Goal: Information Seeking & Learning: Learn about a topic

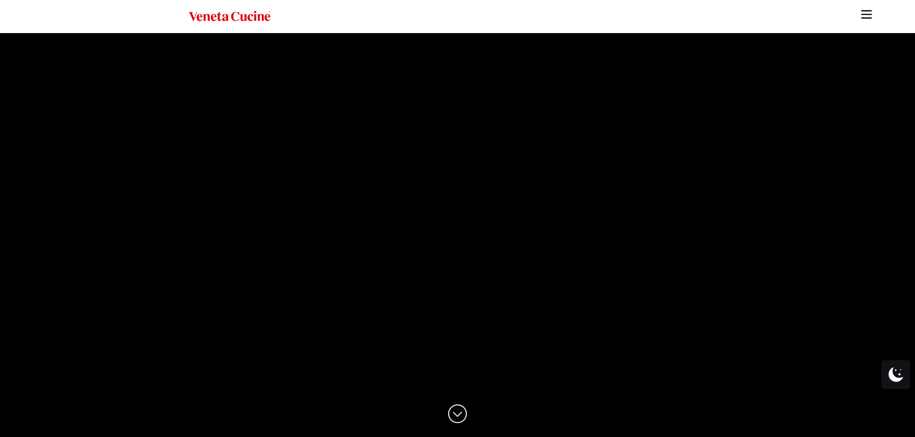
click at [645, 234] on video at bounding box center [457, 235] width 915 height 405
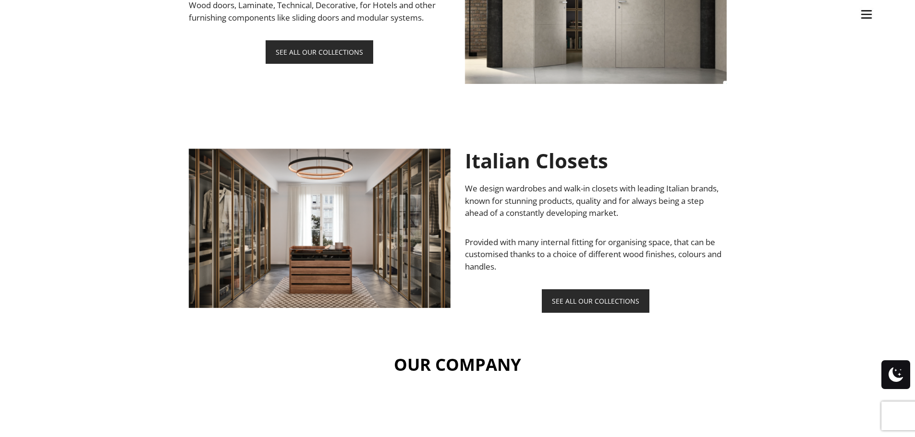
scroll to position [1296, 0]
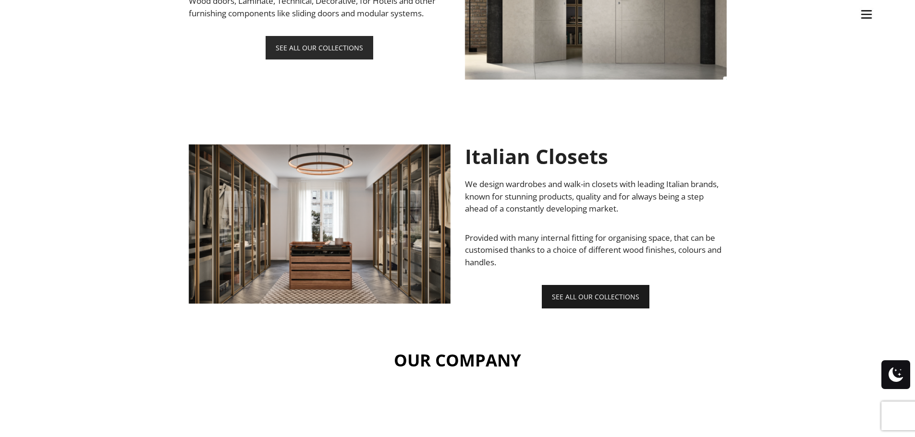
click at [577, 298] on link "SEE ALL OUR COLLECTIONS" at bounding box center [596, 297] width 108 height 24
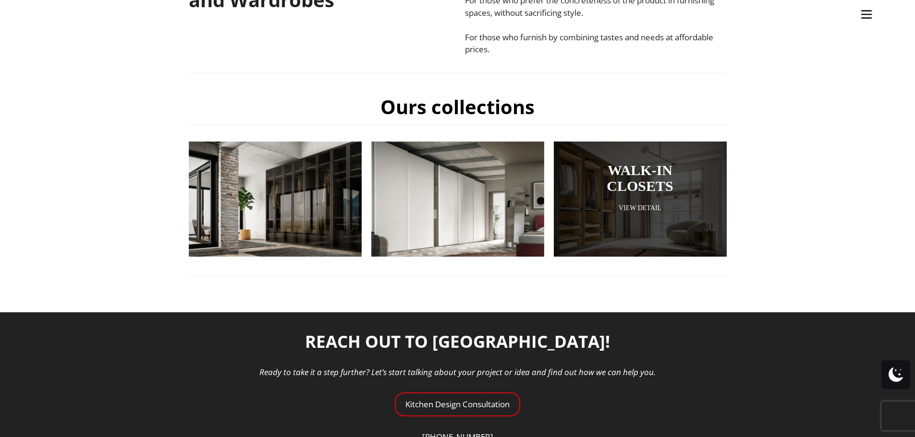
scroll to position [336, 0]
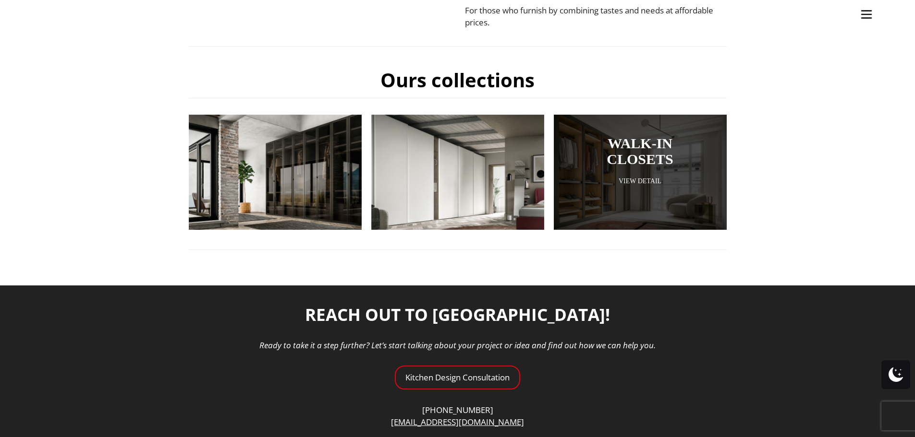
click at [633, 180] on link "View Detail" at bounding box center [640, 181] width 125 height 9
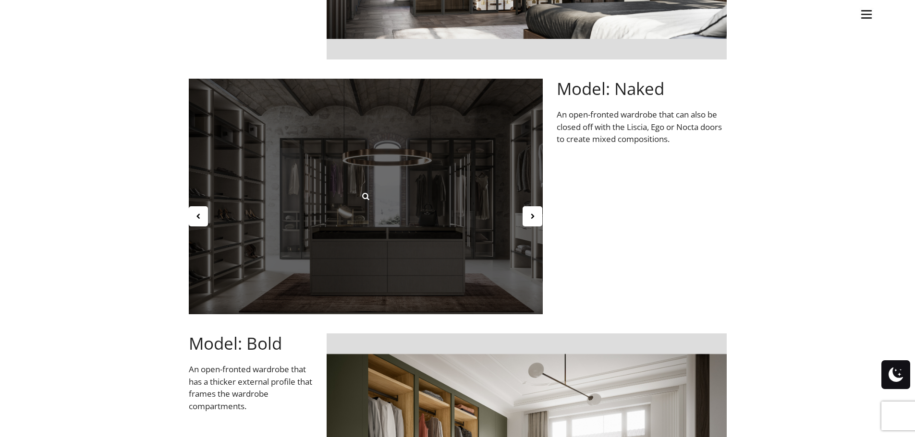
scroll to position [576, 0]
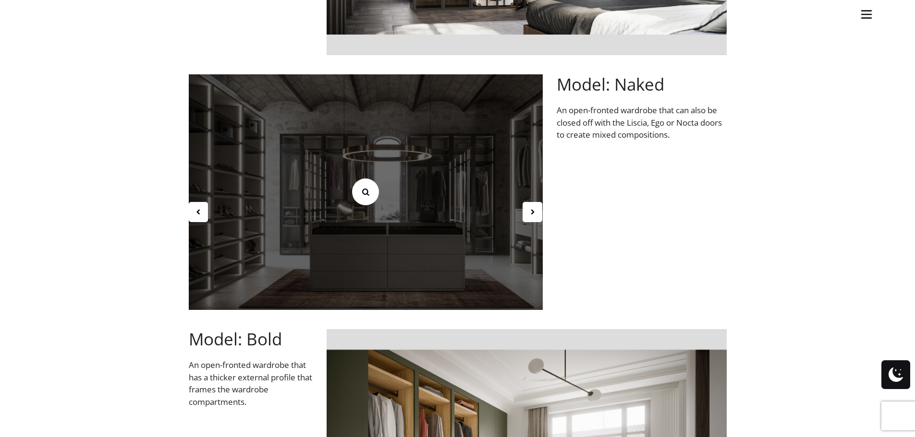
click at [365, 190] on icon at bounding box center [365, 192] width 11 height 11
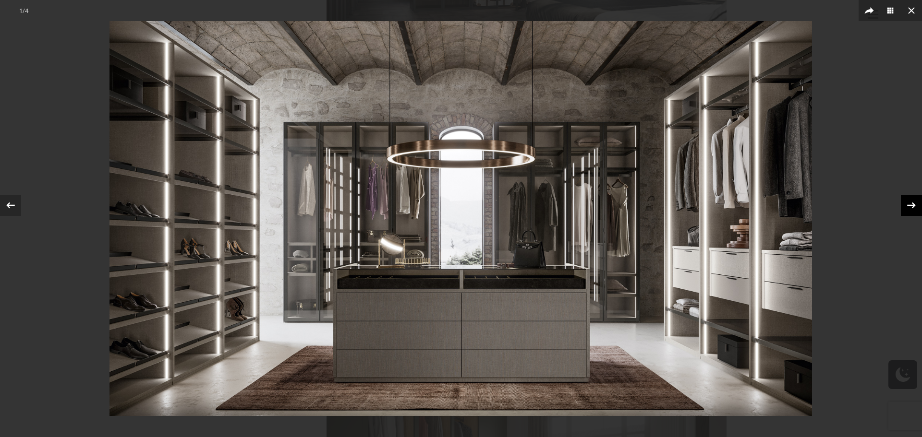
click at [913, 206] on icon at bounding box center [911, 205] width 9 height 6
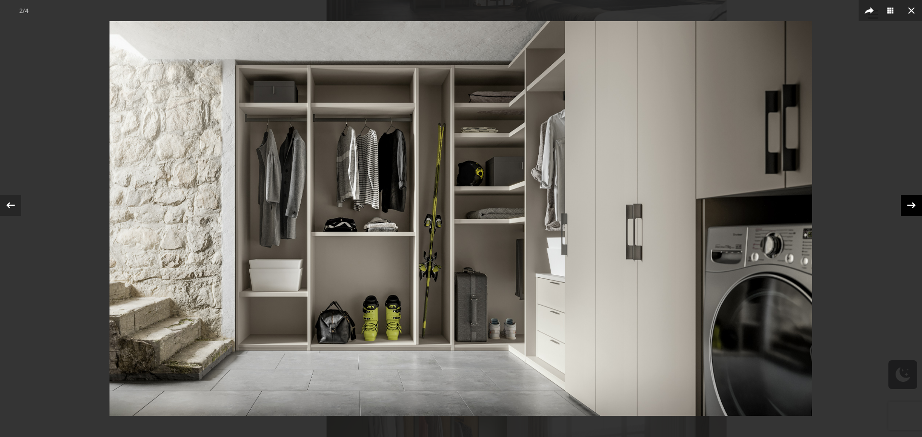
click at [913, 206] on icon at bounding box center [911, 205] width 9 height 6
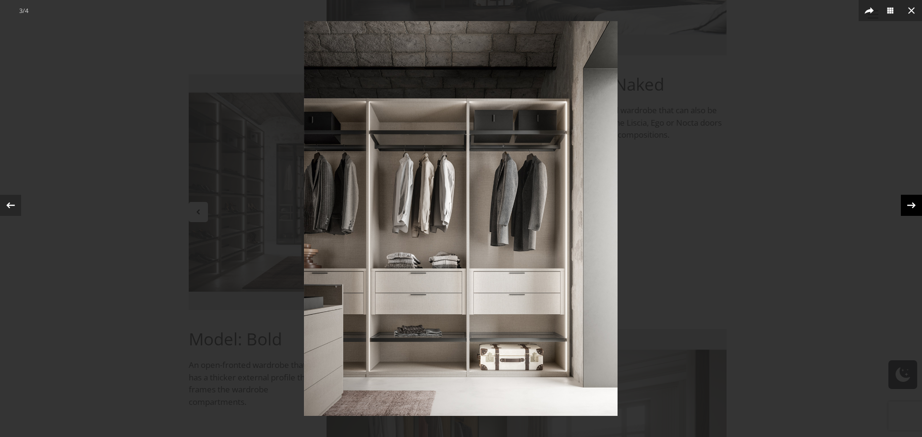
click at [913, 206] on icon at bounding box center [911, 205] width 9 height 6
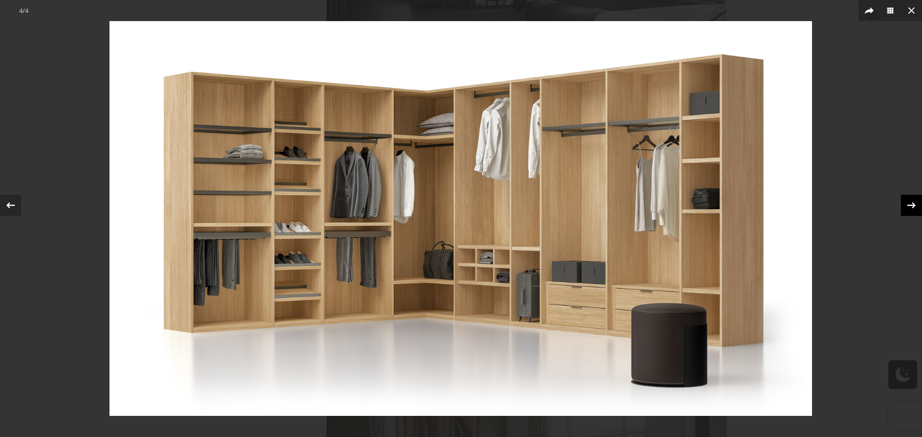
click at [913, 206] on icon at bounding box center [911, 205] width 9 height 6
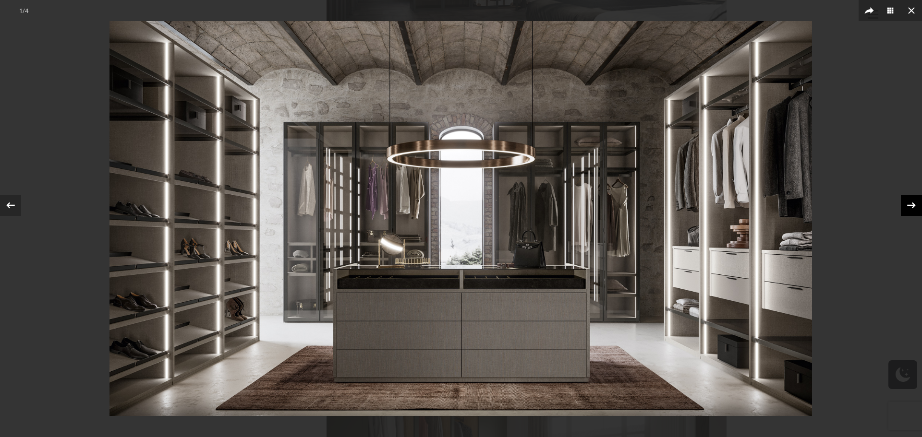
click at [913, 206] on icon at bounding box center [911, 205] width 9 height 6
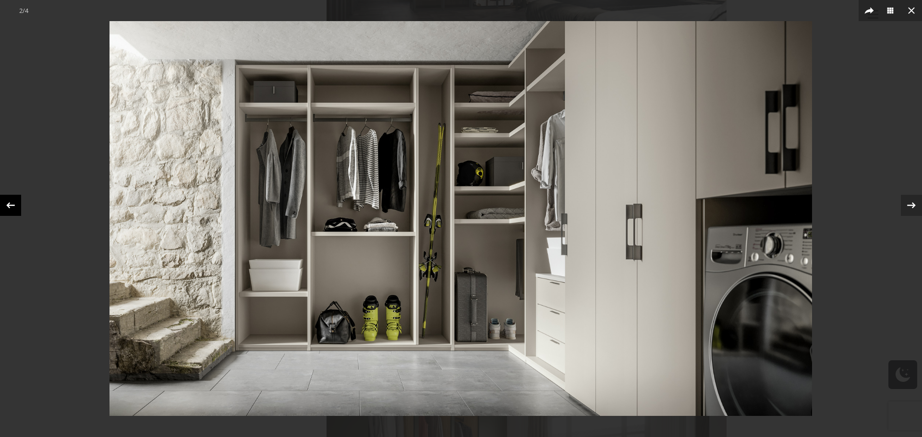
click at [9, 205] on icon at bounding box center [10, 205] width 9 height 6
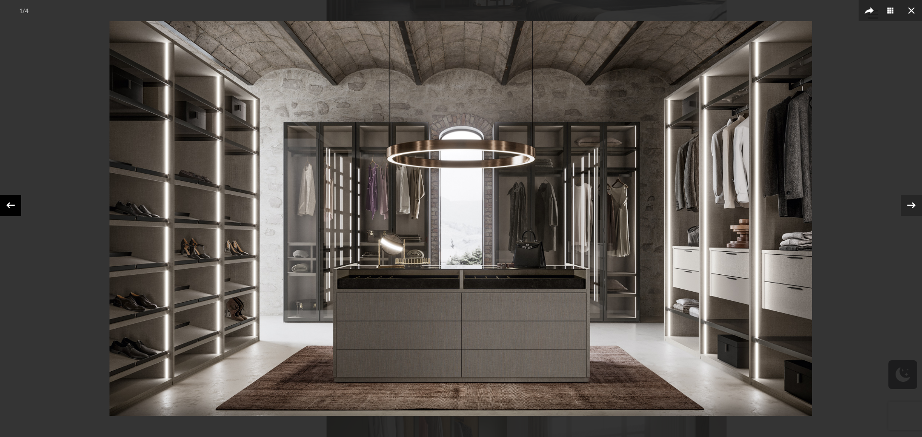
click at [9, 205] on icon at bounding box center [10, 205] width 9 height 6
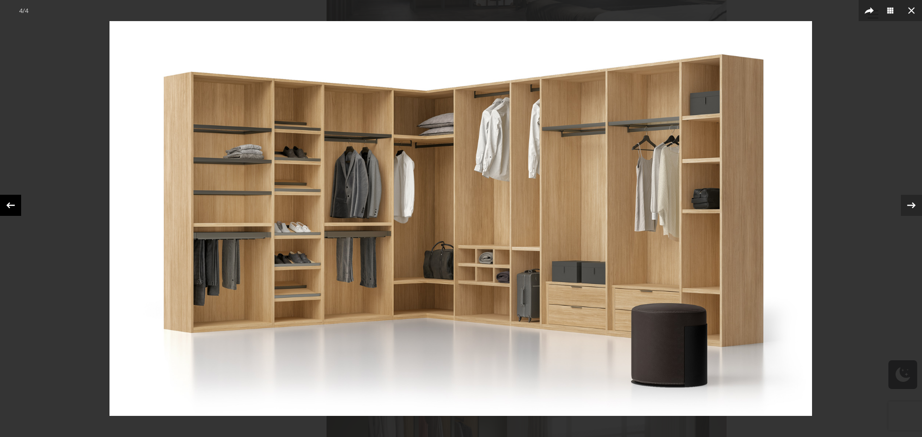
click at [9, 205] on icon at bounding box center [10, 205] width 9 height 6
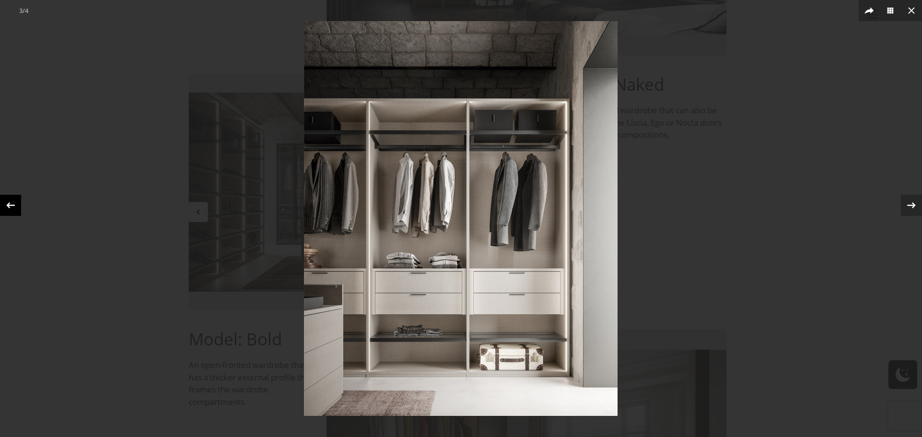
click at [9, 205] on icon at bounding box center [10, 205] width 9 height 6
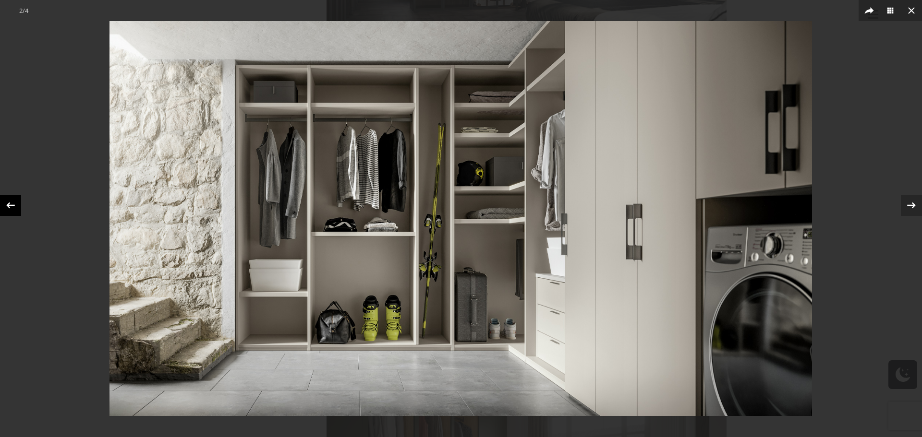
click at [9, 205] on icon at bounding box center [10, 205] width 9 height 6
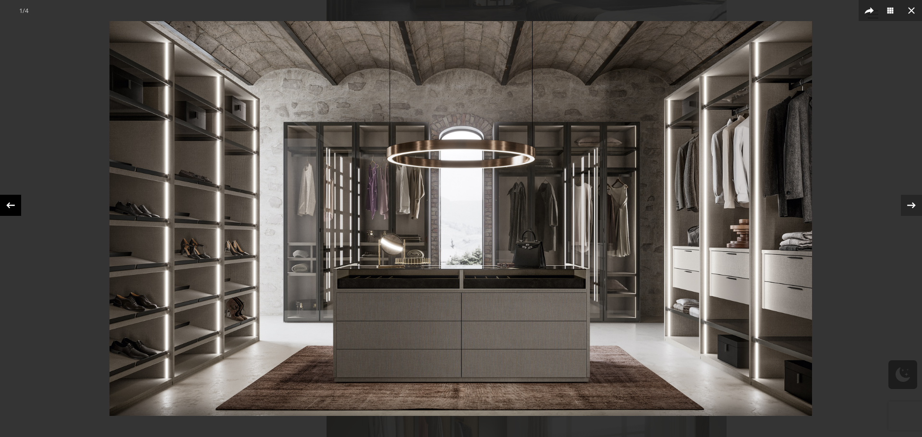
click at [9, 205] on icon at bounding box center [10, 205] width 9 height 6
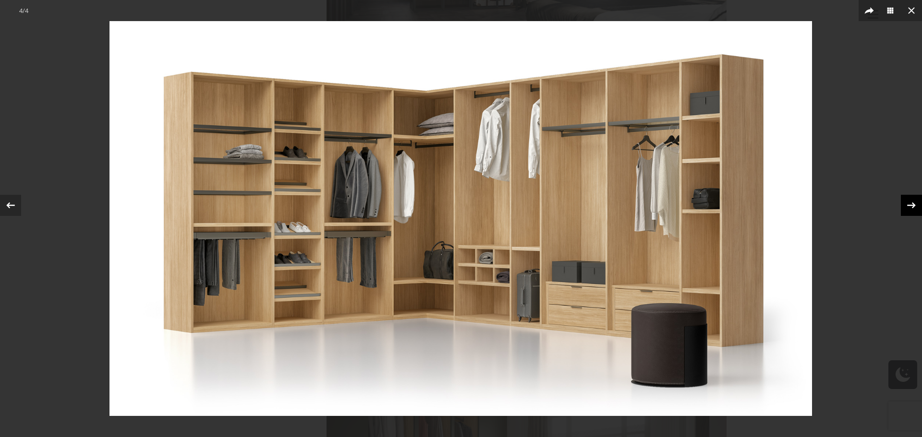
click at [912, 206] on icon at bounding box center [911, 205] width 9 height 6
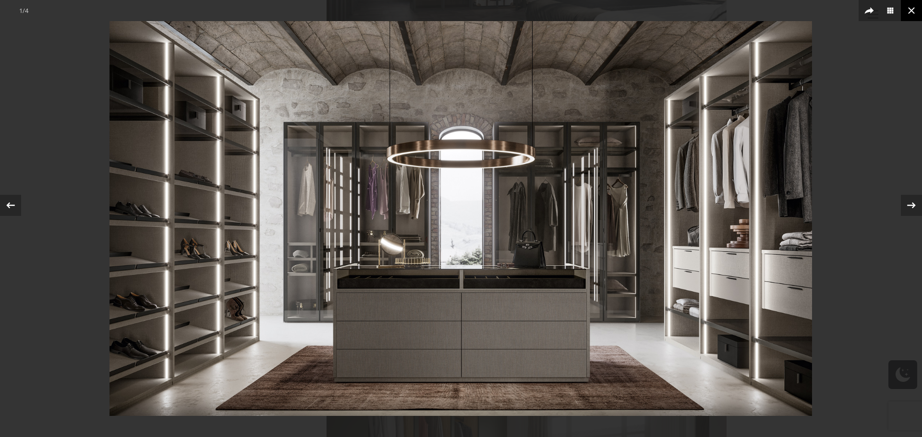
click at [912, 9] on icon at bounding box center [912, 11] width 12 height 12
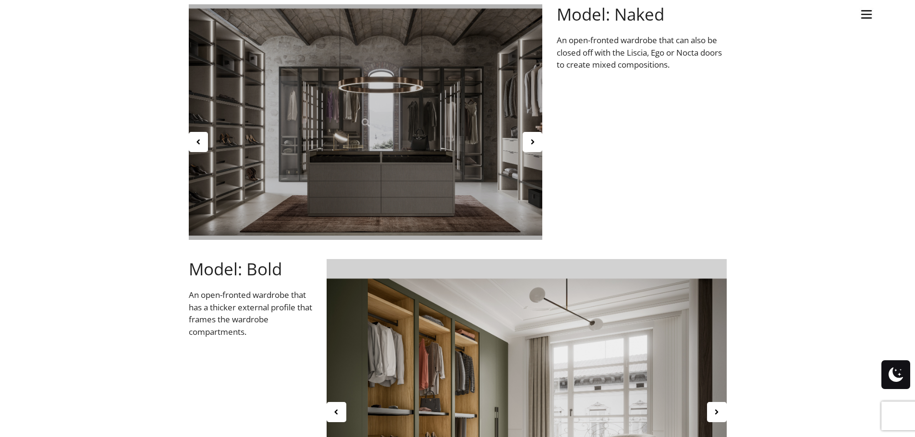
scroll to position [768, 0]
